Goal: Task Accomplishment & Management: Manage account settings

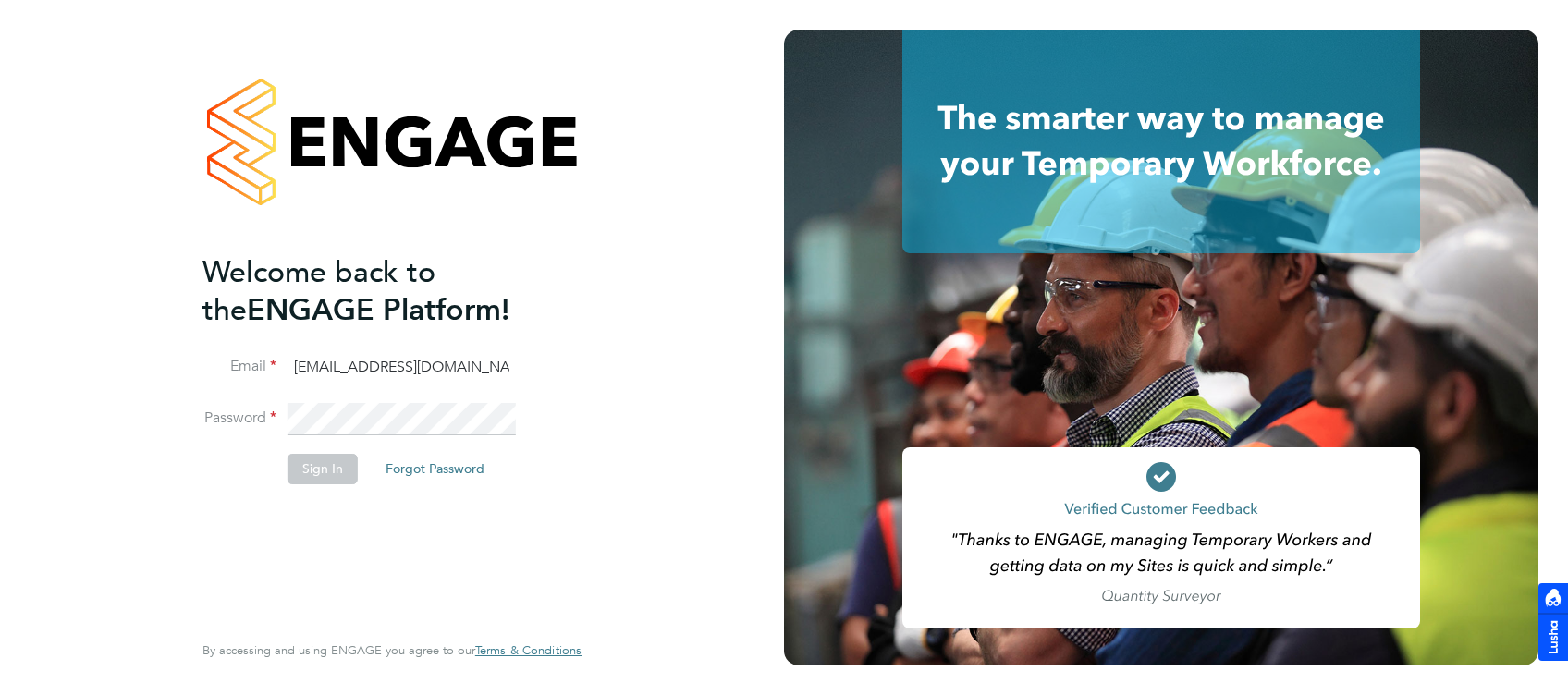
click at [307, 372] on input "jade@thornbaker.co.uk" at bounding box center [402, 368] width 228 height 33
click at [308, 361] on input "jade@thornbaker.co.uk" at bounding box center [402, 368] width 228 height 33
type input "fm@thornbaker.co.uk"
click at [330, 464] on button "Sign In" at bounding box center [323, 469] width 70 height 29
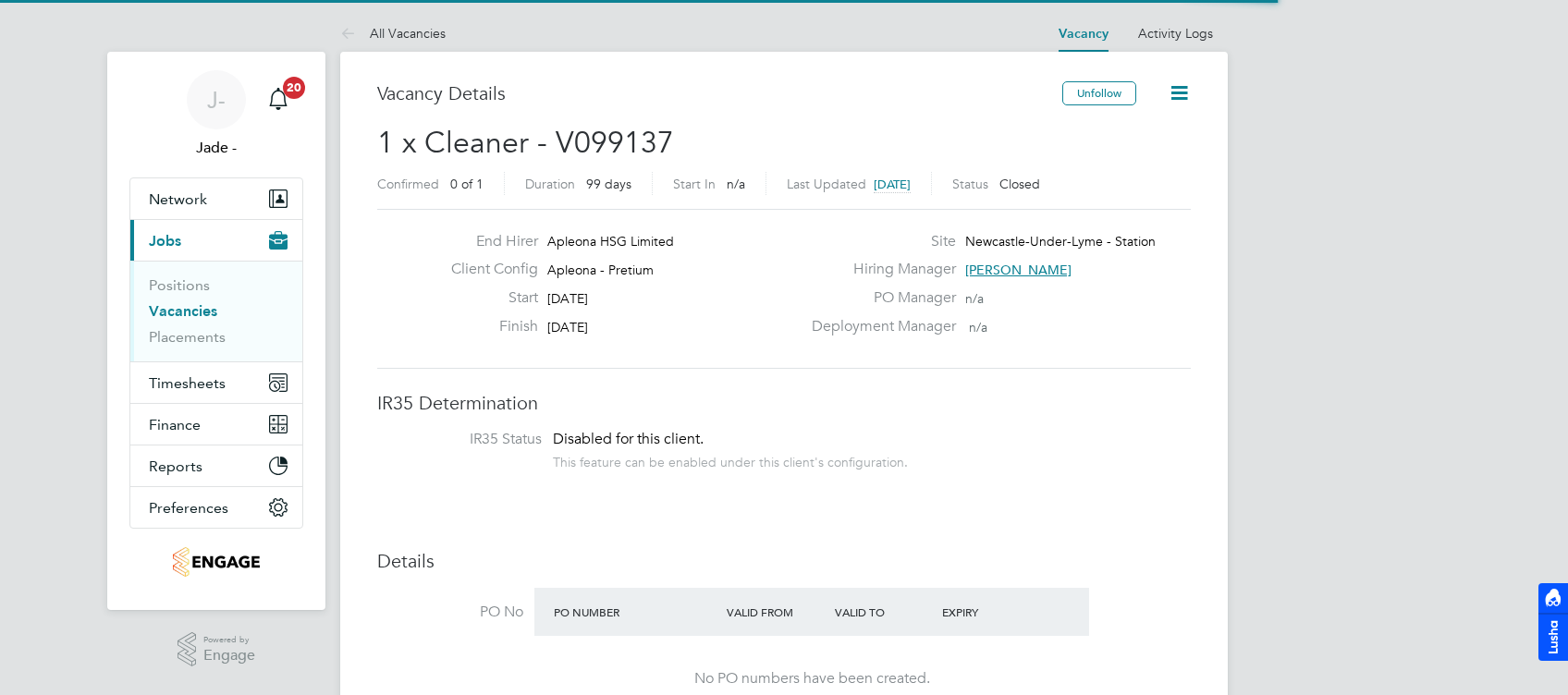
scroll to position [56, 129]
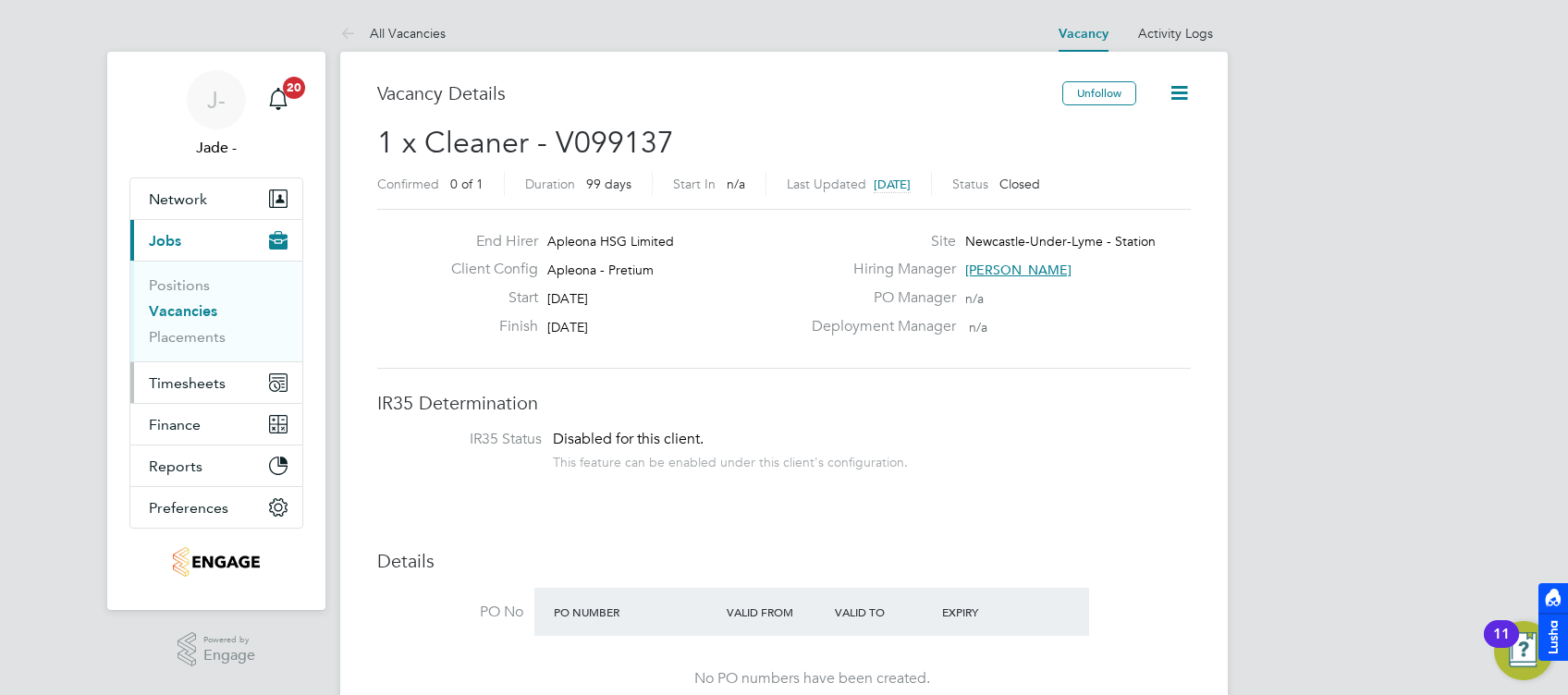
click at [189, 369] on button "Timesheets" at bounding box center [216, 383] width 172 height 41
click at [180, 330] on link "Placements" at bounding box center [187, 337] width 77 height 18
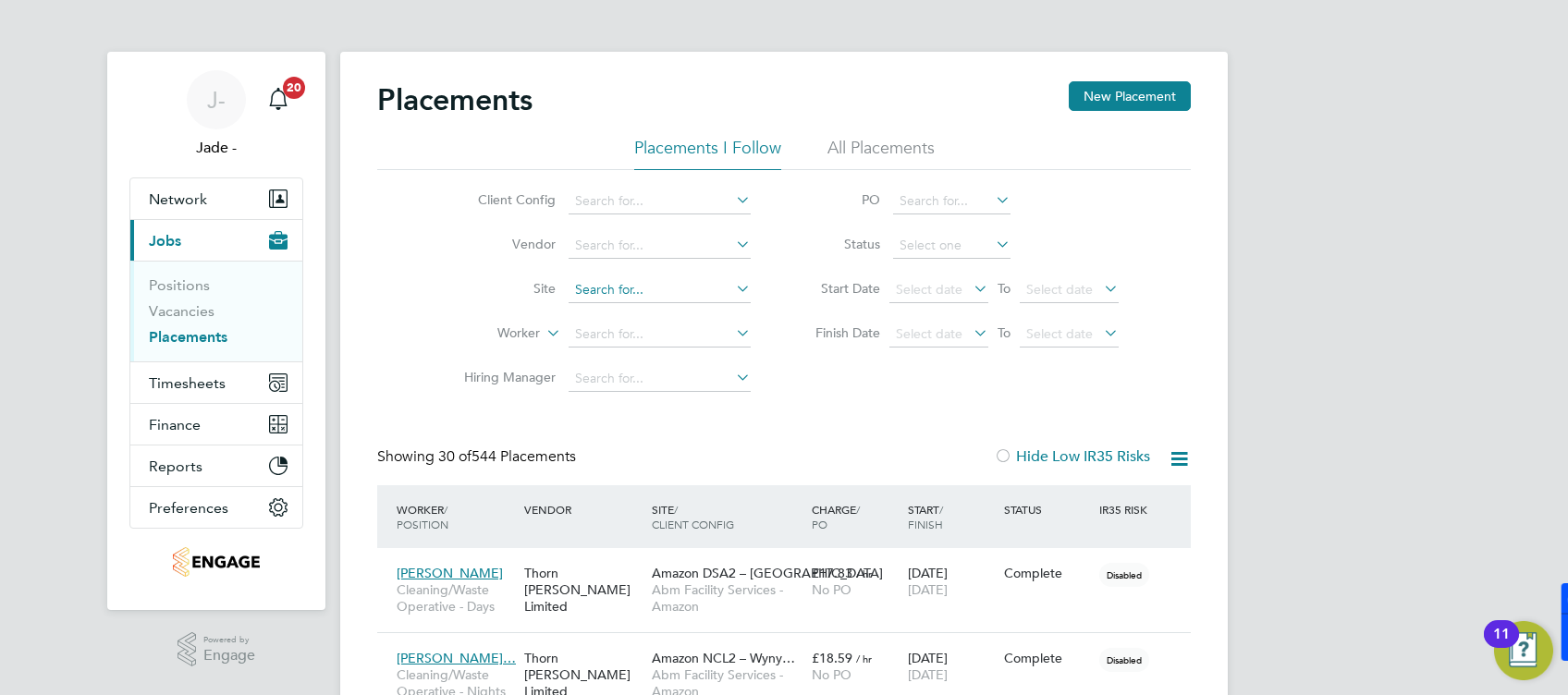
click at [618, 294] on input at bounding box center [659, 290] width 182 height 26
click at [618, 306] on li "SITA Level 5 & 6 A-C Apex" at bounding box center [660, 315] width 183 height 25
type input "SITA Level 5 & 6 A-C Apex"
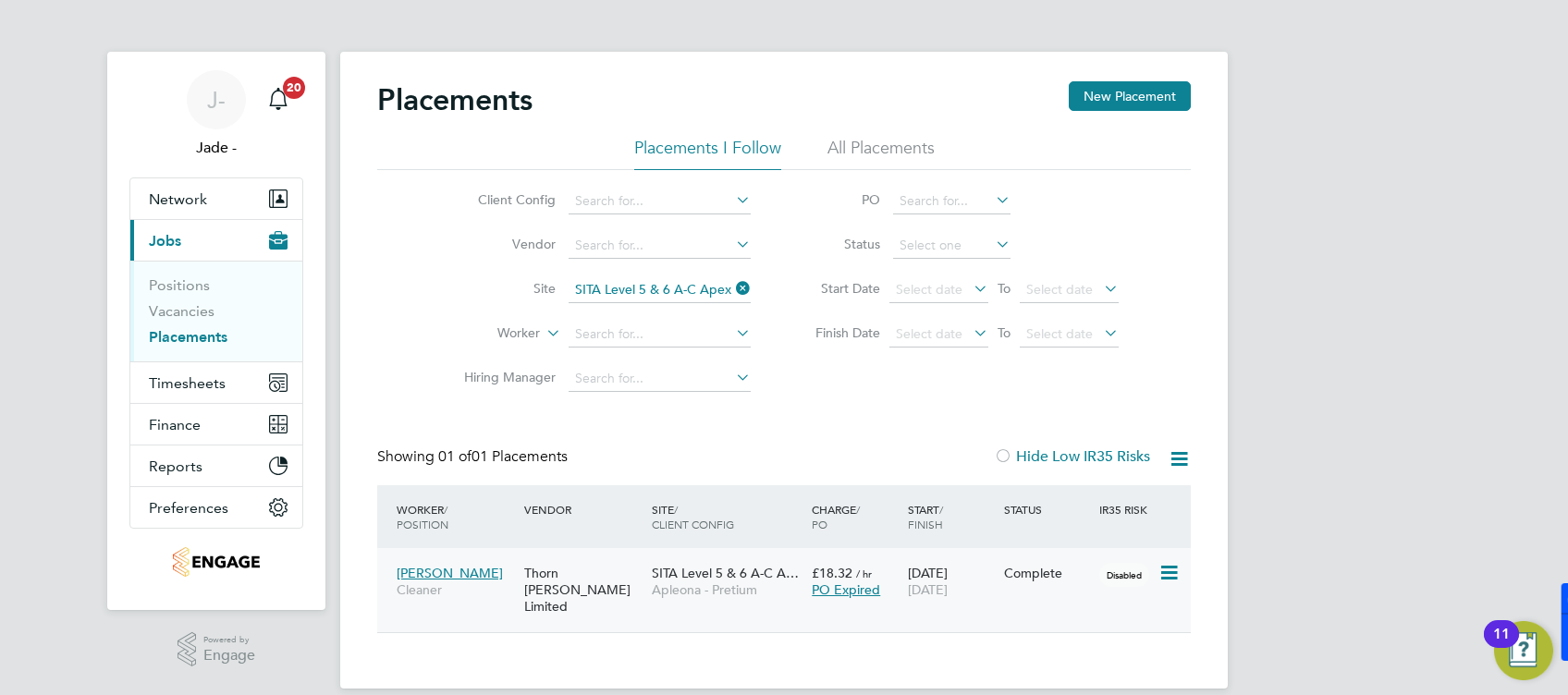
click at [617, 607] on div "[PERSON_NAME] Cleaner Thorn [PERSON_NAME] Limited SITA Level 5 & 6 A-C A… Apleo…" at bounding box center [784, 591] width 814 height 84
click at [1174, 571] on icon at bounding box center [1167, 573] width 19 height 22
click at [1434, 490] on div "J- Jade - Notifications 20 Applications: Network Team Members Businesses Sites …" at bounding box center [784, 359] width 1568 height 718
click at [609, 604] on div "Thorn [PERSON_NAME] Limited" at bounding box center [583, 590] width 128 height 69
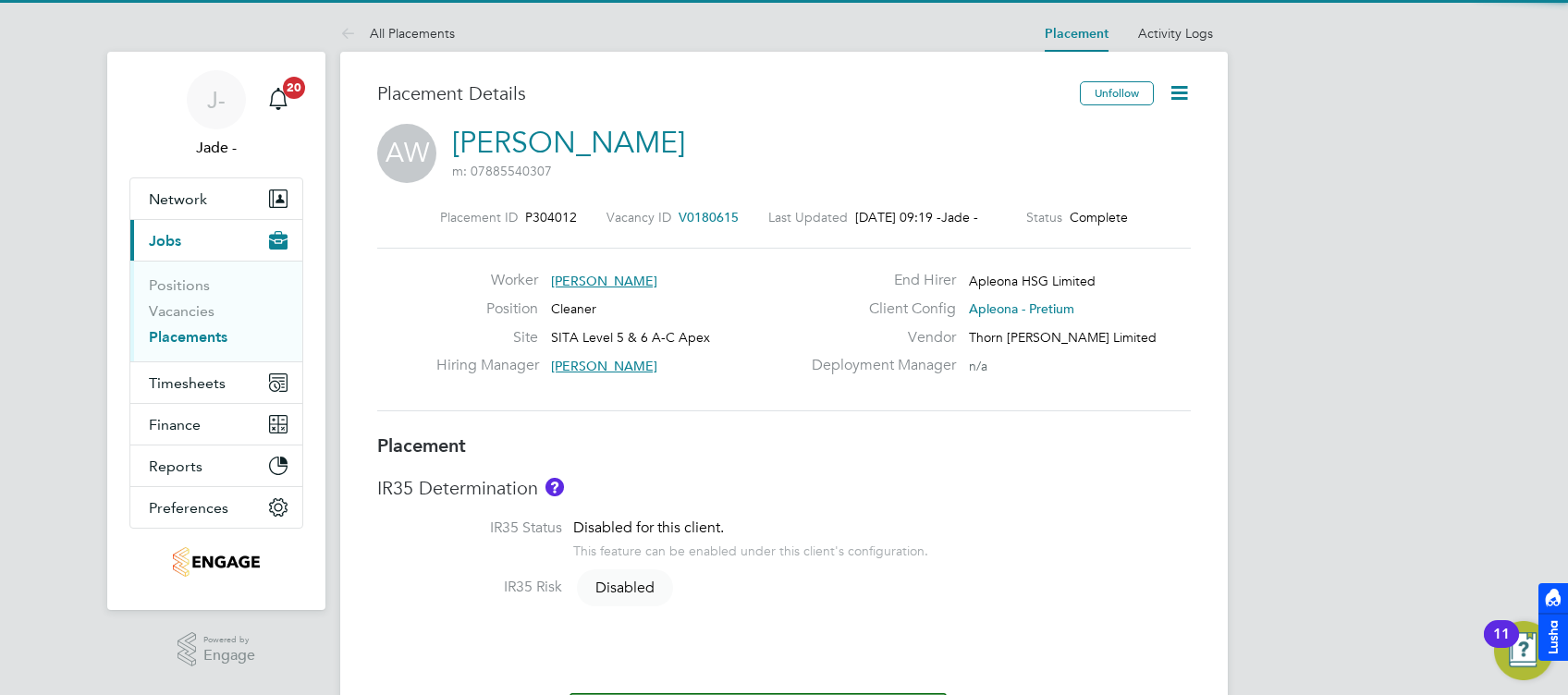
drag, startPoint x: 1175, startPoint y: 97, endPoint x: 1250, endPoint y: 123, distance: 79.4
click at [1175, 96] on icon at bounding box center [1179, 93] width 23 height 23
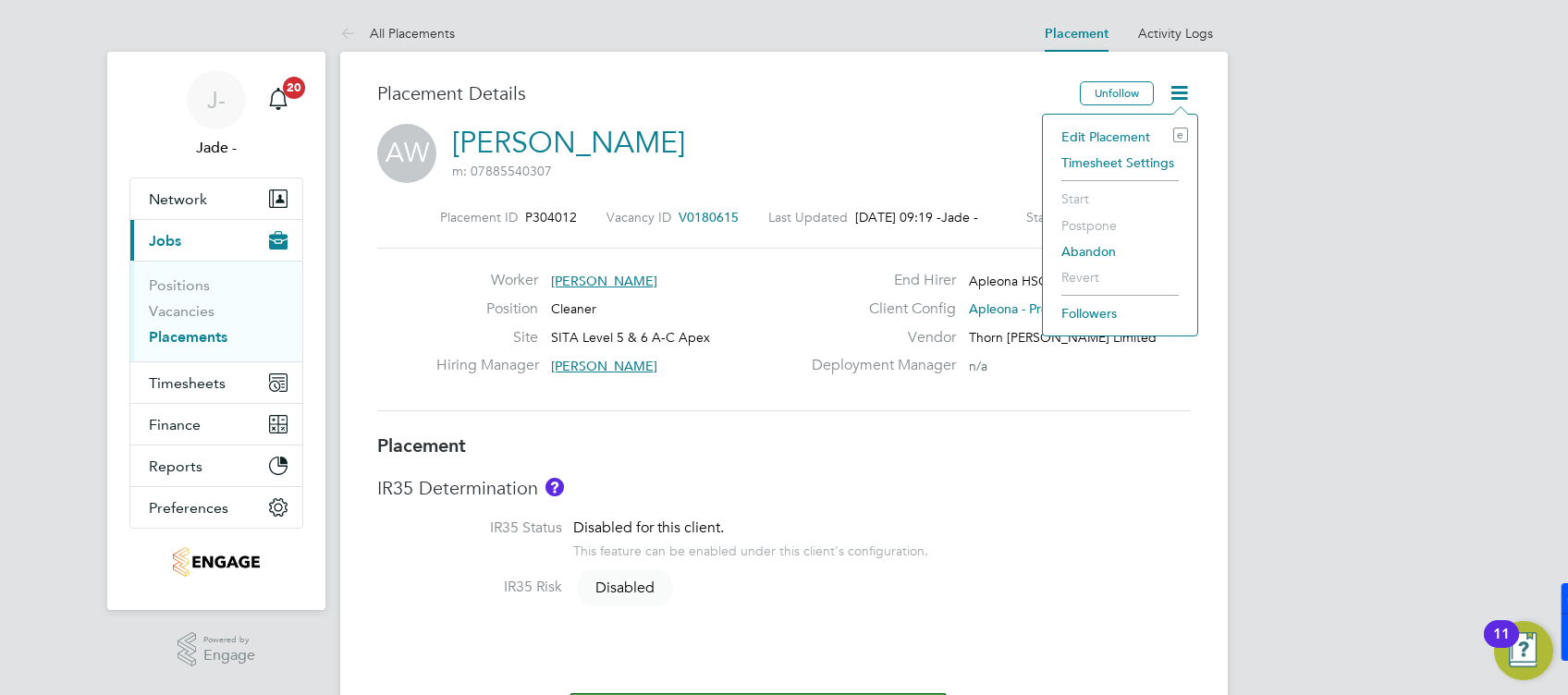
click at [1109, 139] on li "Edit Placement e" at bounding box center [1120, 136] width 135 height 26
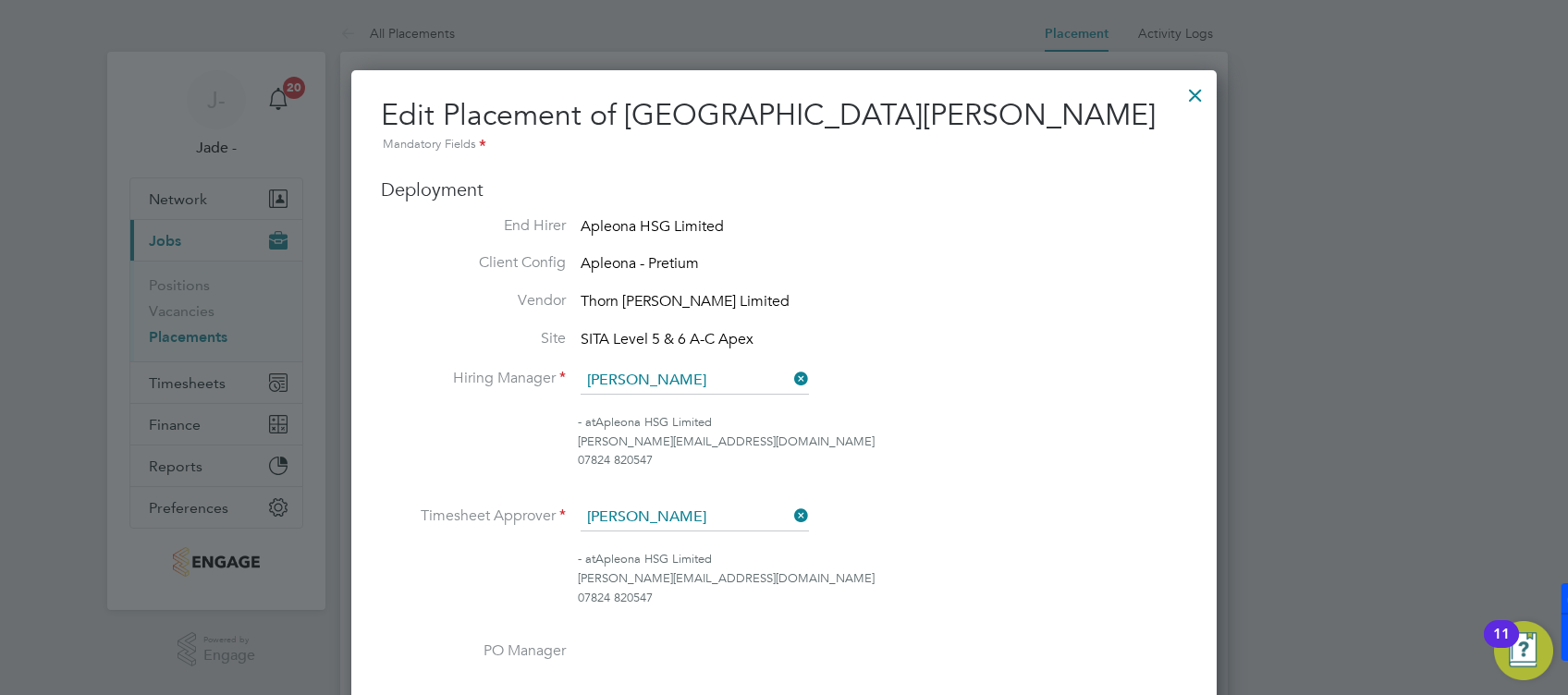
drag, startPoint x: 1207, startPoint y: 91, endPoint x: 1003, endPoint y: 424, distance: 390.5
click at [1205, 93] on div at bounding box center [1196, 91] width 33 height 33
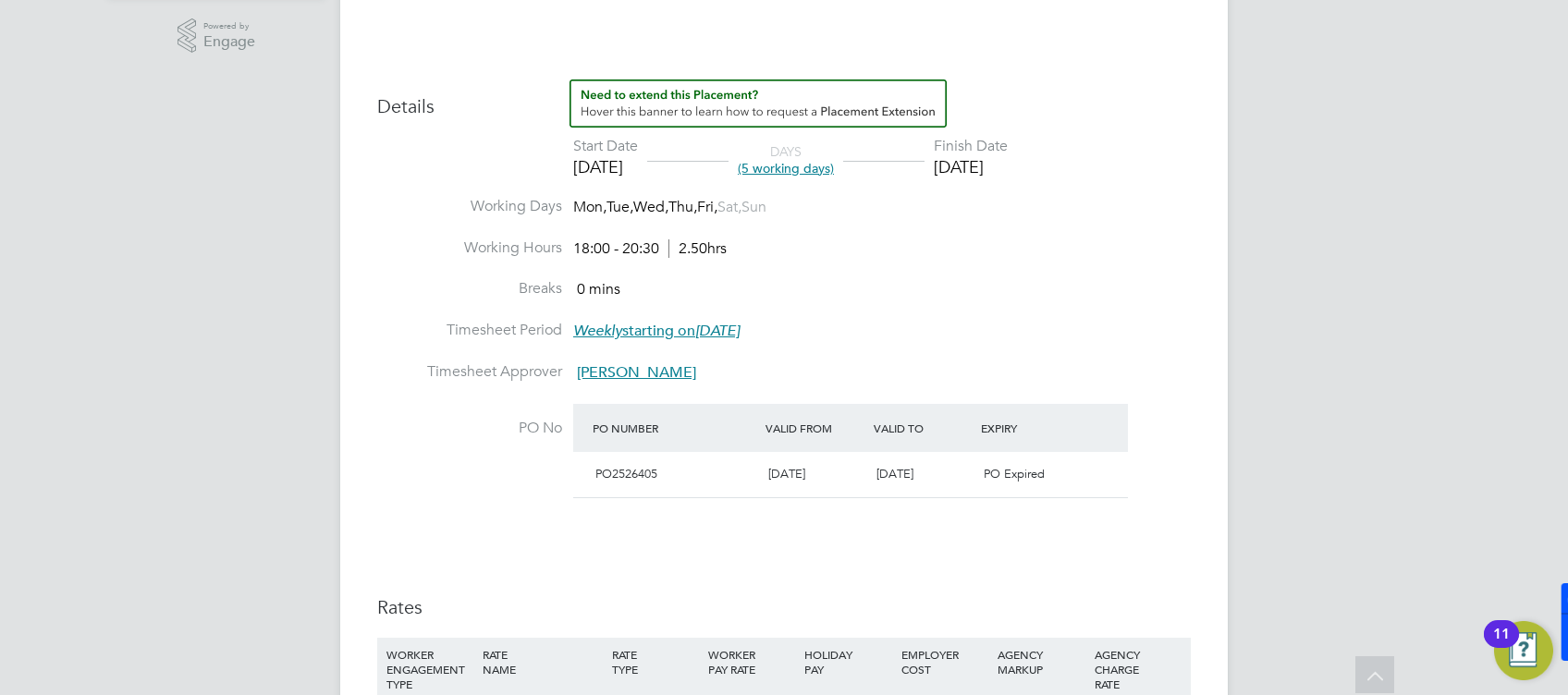
click at [919, 263] on li "Working Hours 18:00 - 20:30 2.50hrs" at bounding box center [784, 259] width 814 height 42
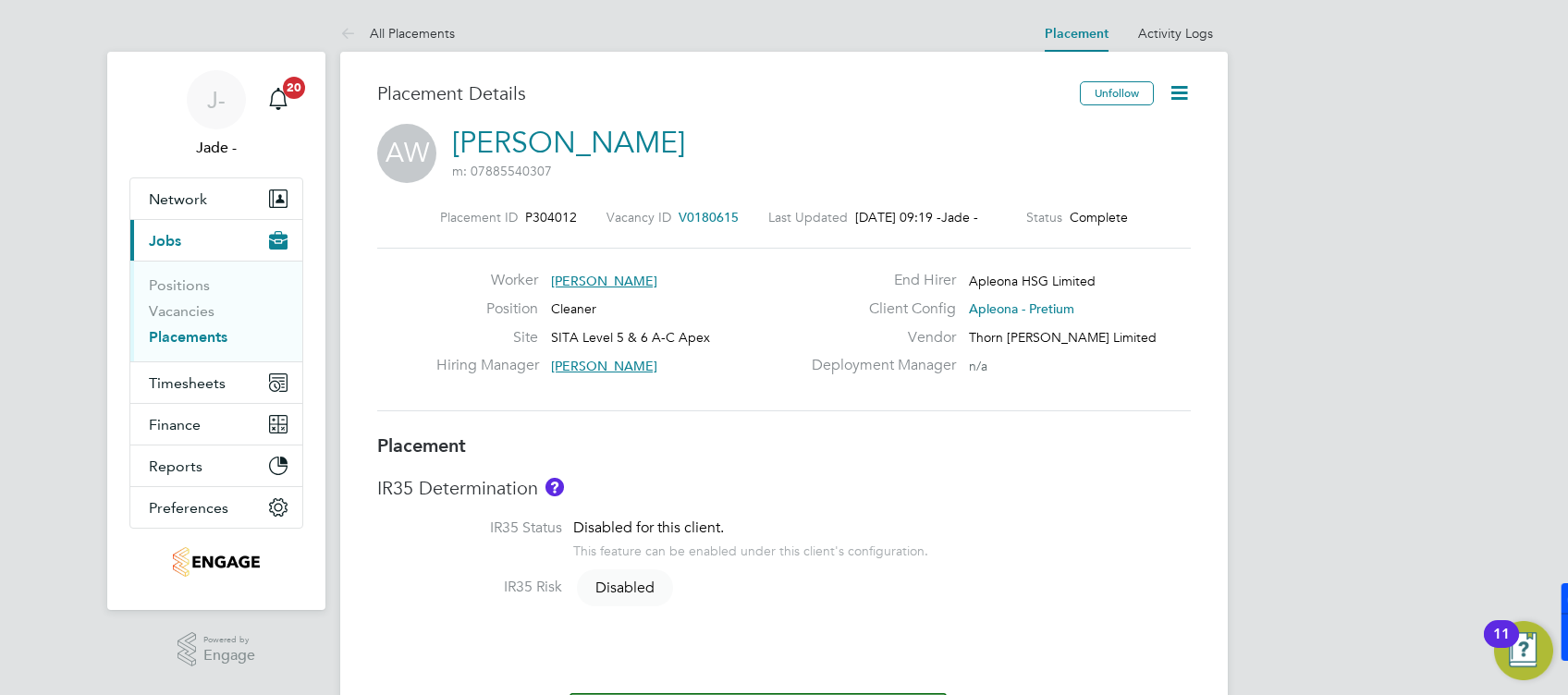
click at [1178, 97] on icon at bounding box center [1179, 93] width 23 height 23
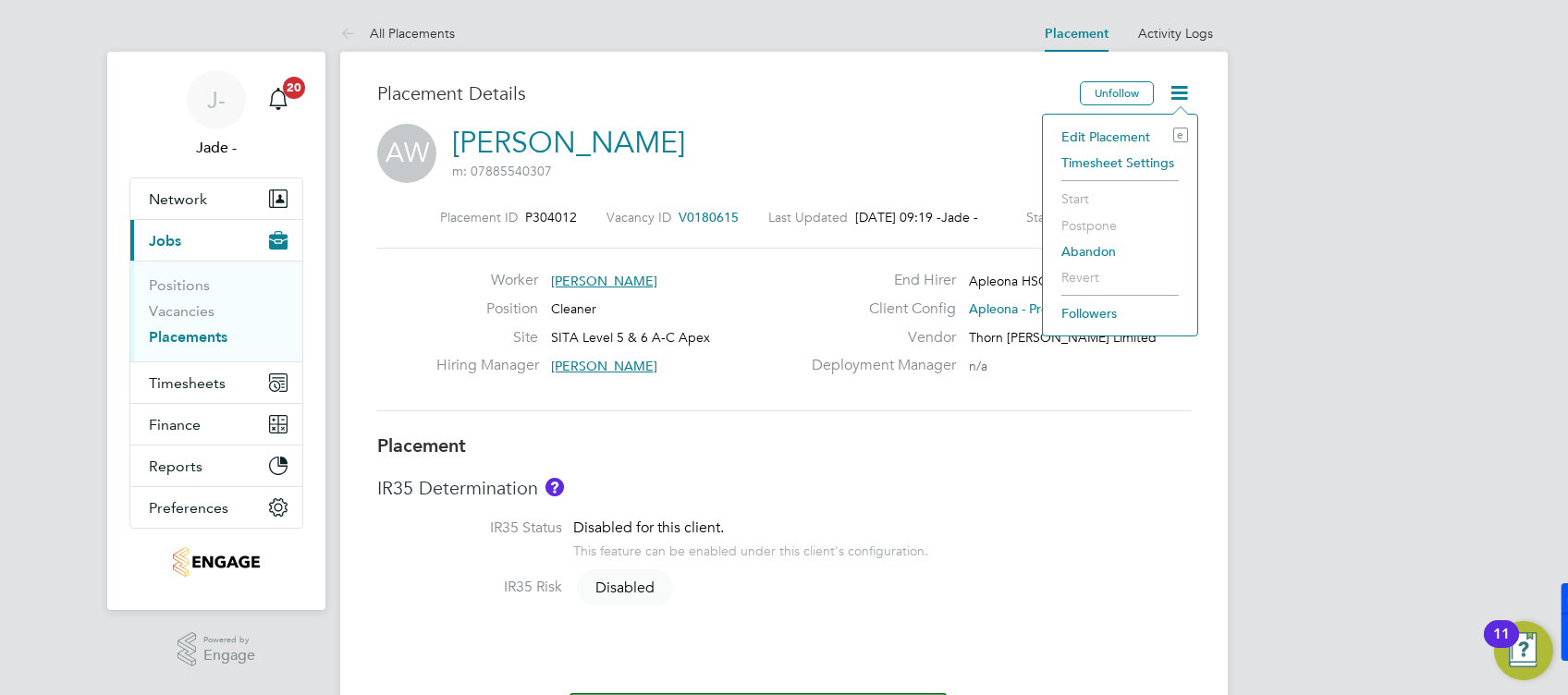
drag, startPoint x: 1103, startPoint y: 136, endPoint x: 1135, endPoint y: 154, distance: 36.7
click at [1102, 135] on li "Edit Placement e" at bounding box center [1120, 136] width 135 height 26
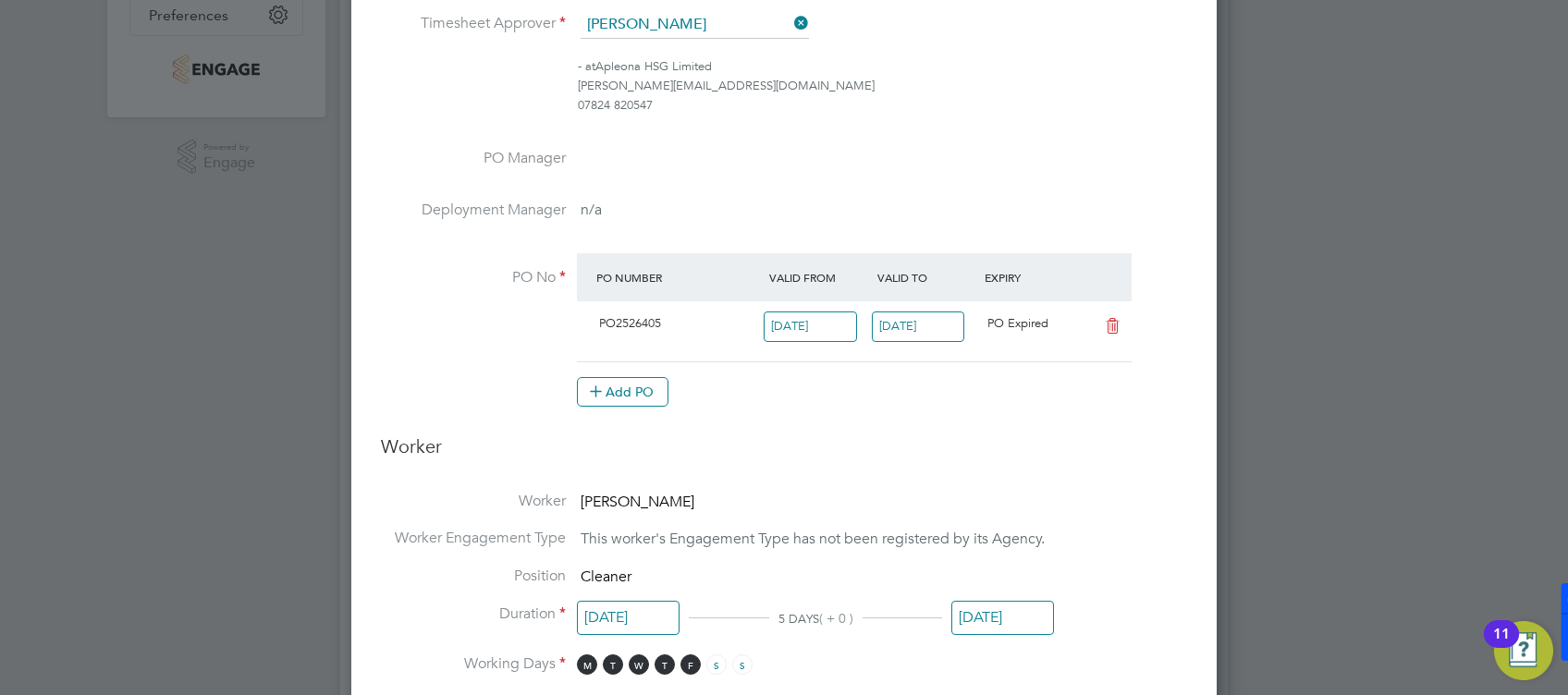
click at [1043, 622] on input "[DATE]" at bounding box center [1002, 618] width 102 height 34
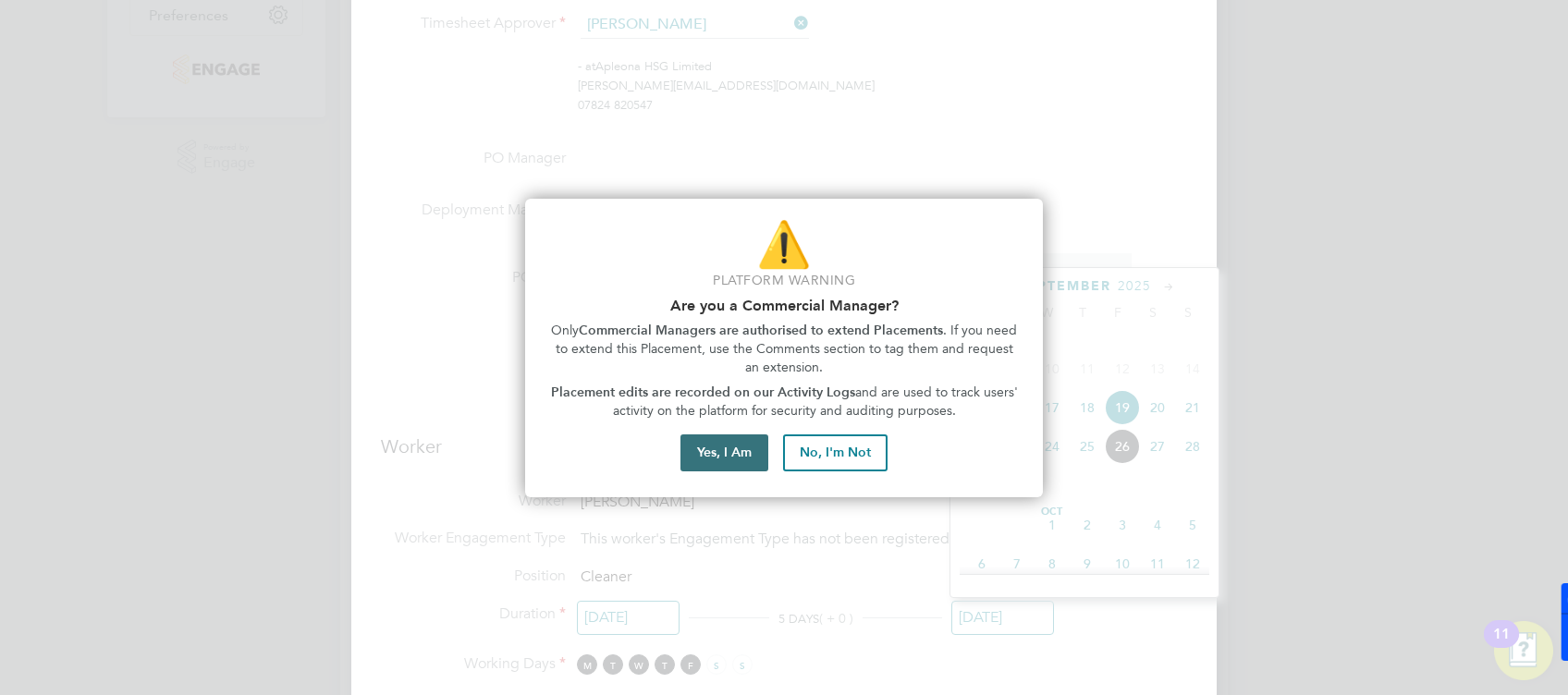
click at [734, 451] on button "Yes, I Am" at bounding box center [724, 453] width 88 height 37
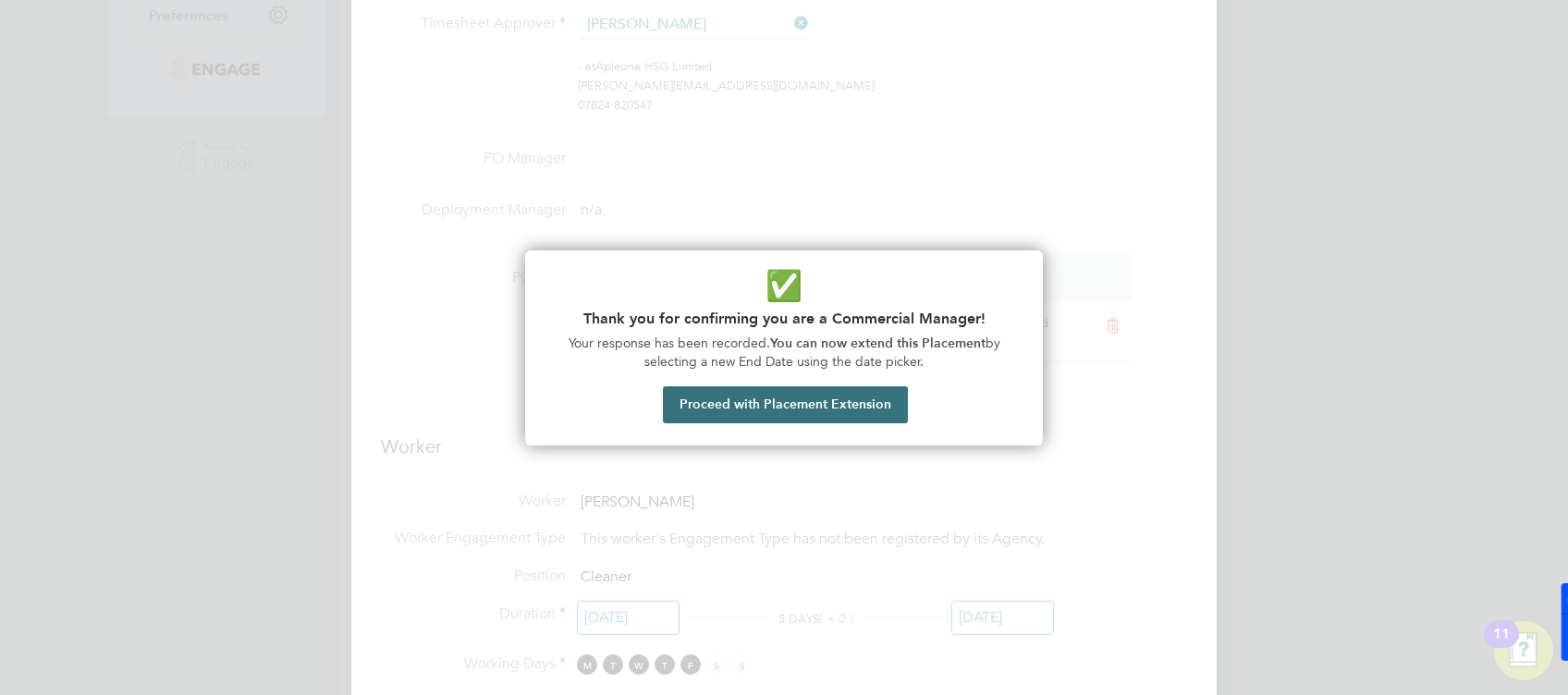
click at [740, 408] on button "Proceed with Placement Extension" at bounding box center [784, 405] width 245 height 37
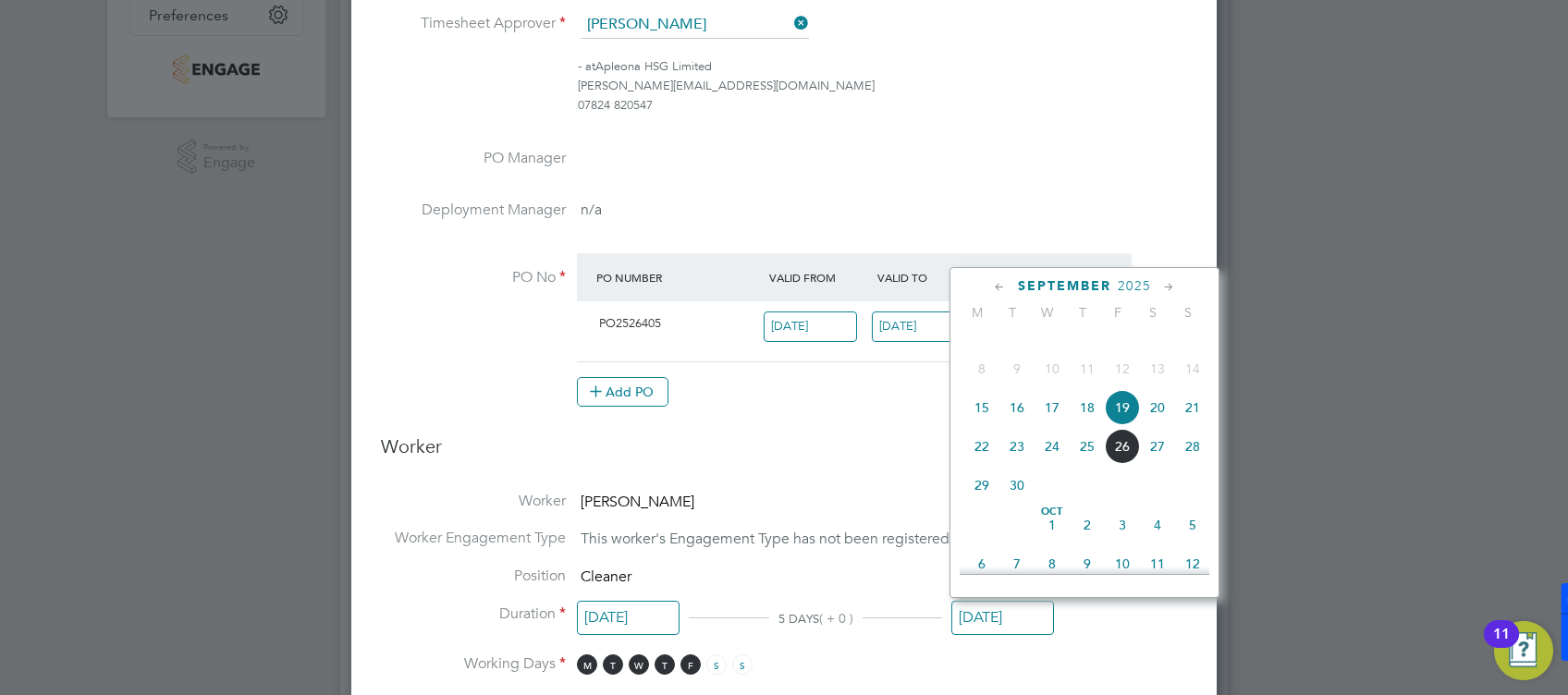
click at [1125, 464] on span "26" at bounding box center [1123, 446] width 35 height 35
type input "26 Sep 2025"
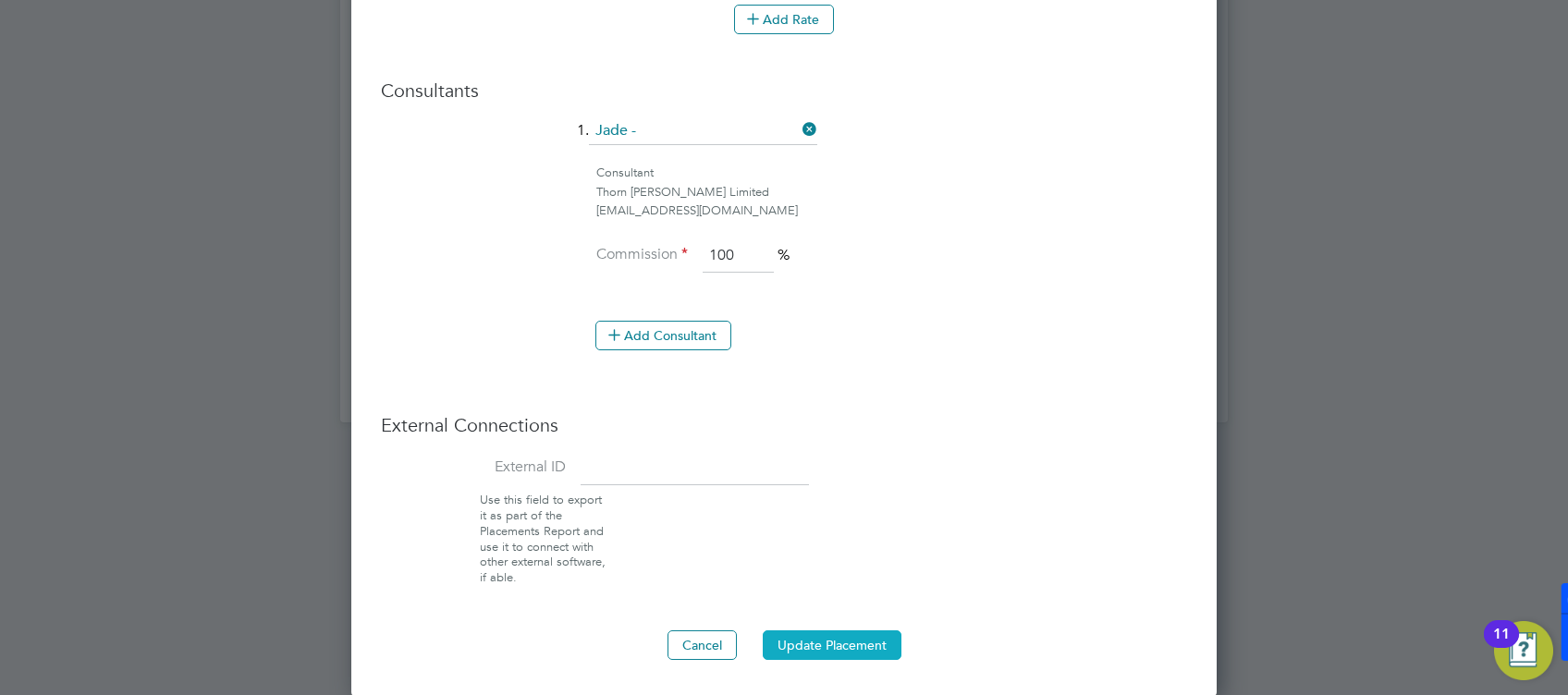
drag, startPoint x: 858, startPoint y: 643, endPoint x: 905, endPoint y: 656, distance: 48.8
click at [858, 643] on button "Update Placement" at bounding box center [832, 645] width 138 height 29
